Goal: Transaction & Acquisition: Purchase product/service

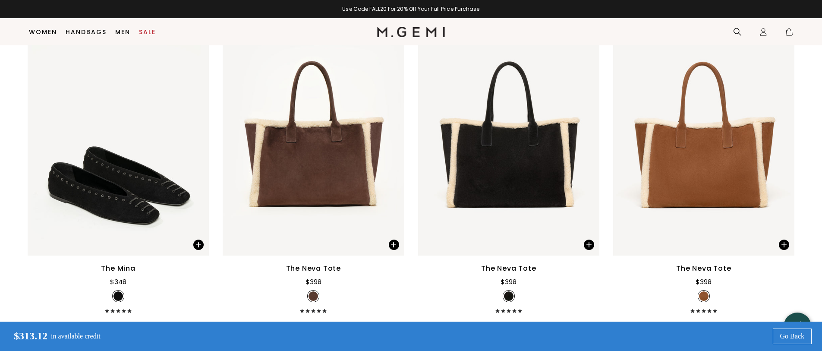
scroll to position [2096, 0]
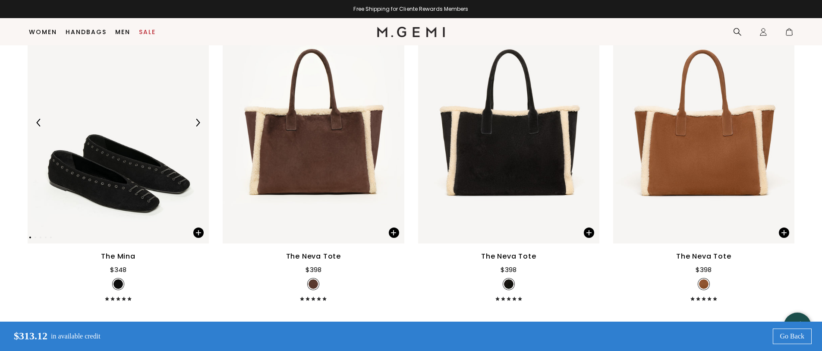
click at [127, 193] on img at bounding box center [118, 123] width 181 height 242
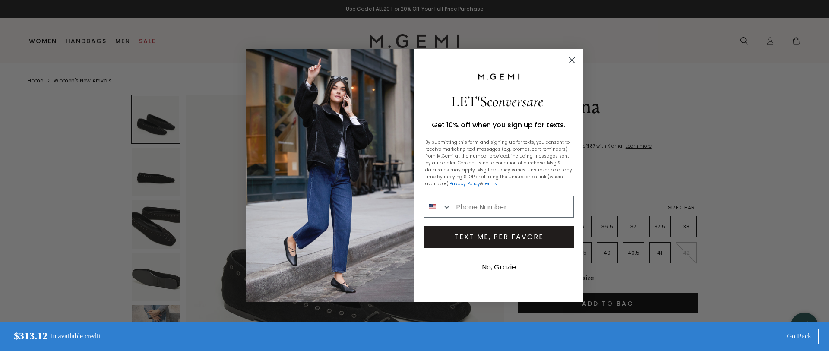
click at [570, 58] on circle "Close dialog" at bounding box center [571, 60] width 14 height 14
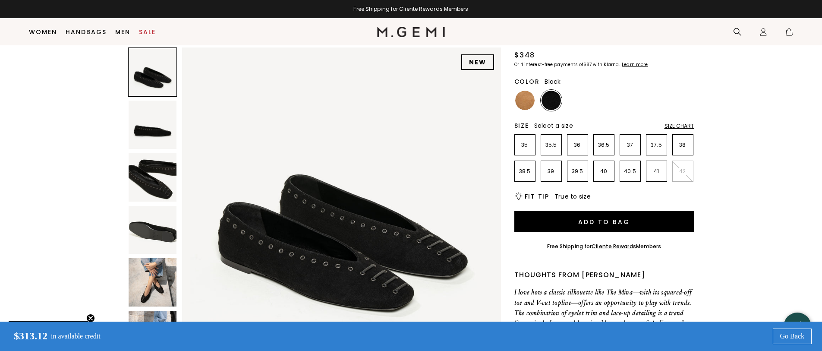
scroll to position [68, 0]
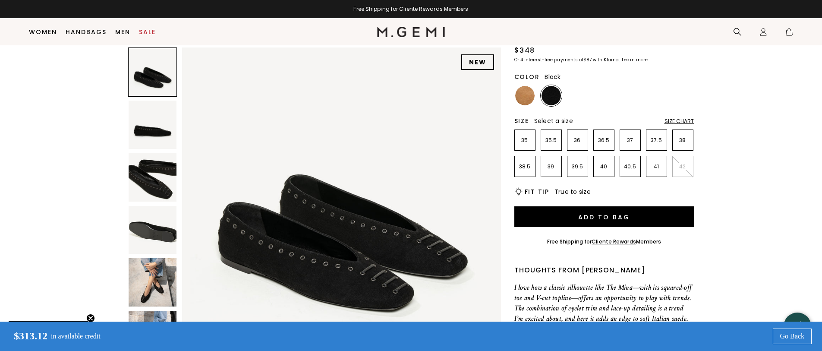
click at [674, 122] on div "Size Chart" at bounding box center [680, 121] width 30 height 7
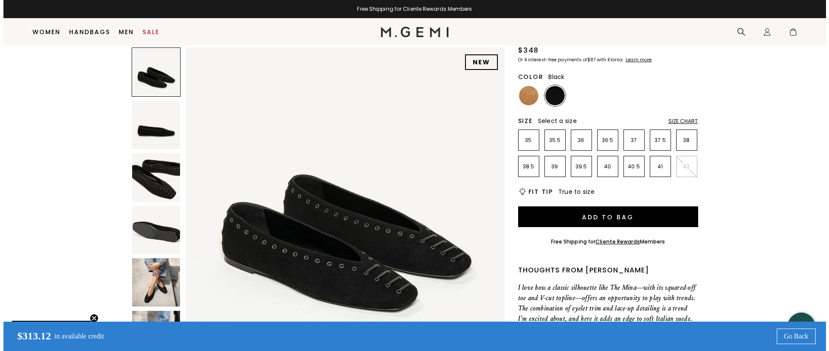
scroll to position [0, 0]
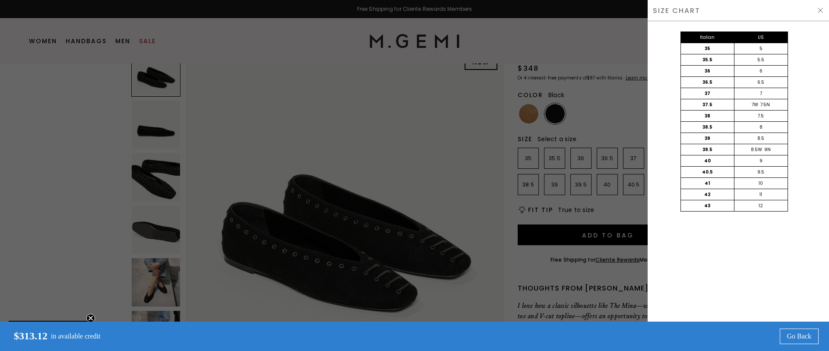
click at [607, 125] on div at bounding box center [414, 175] width 829 height 351
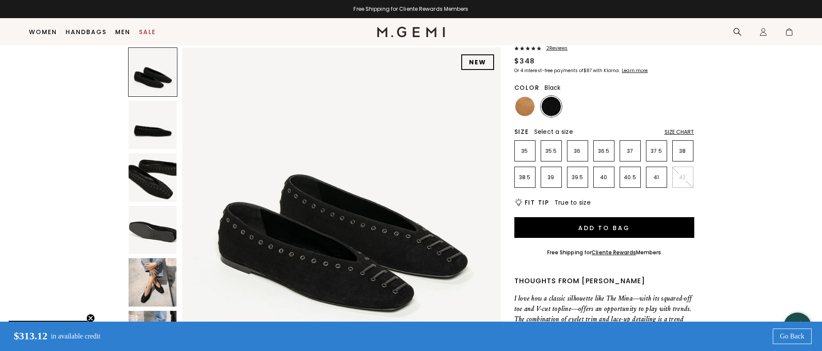
scroll to position [50, 0]
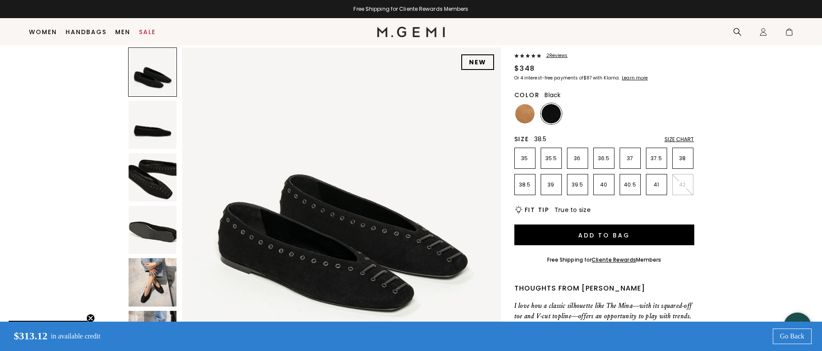
click at [521, 187] on p "38.5" at bounding box center [525, 184] width 20 height 7
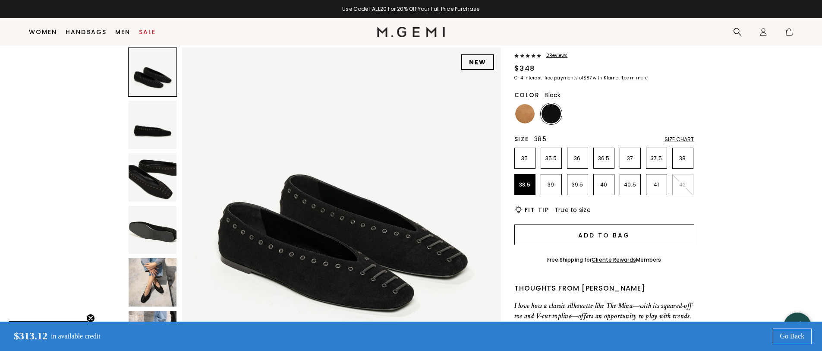
click at [572, 239] on button "Add to Bag" at bounding box center [604, 234] width 180 height 21
